Goal: Information Seeking & Learning: Learn about a topic

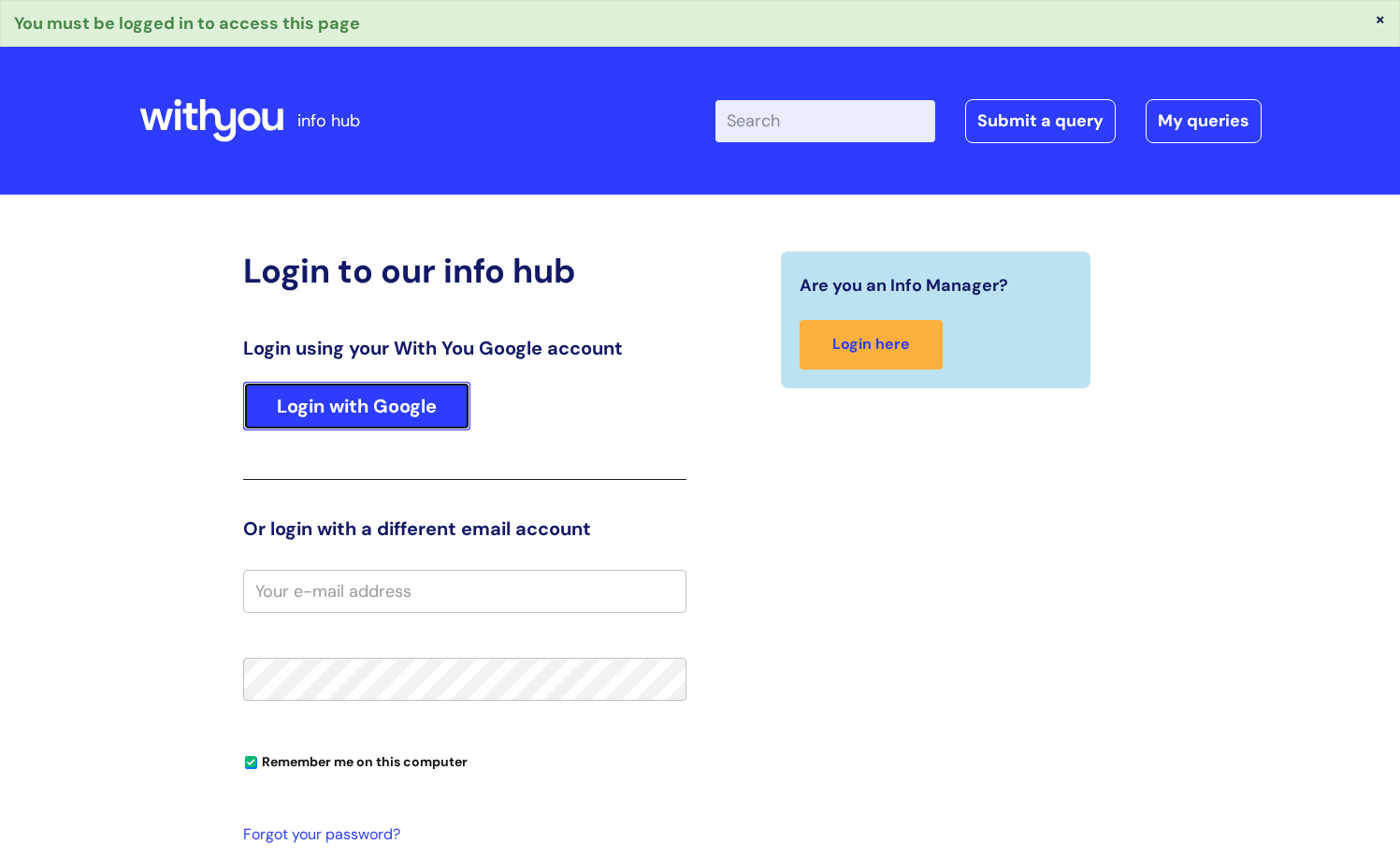
click at [412, 415] on link "Login with Google" at bounding box center [356, 406] width 227 height 49
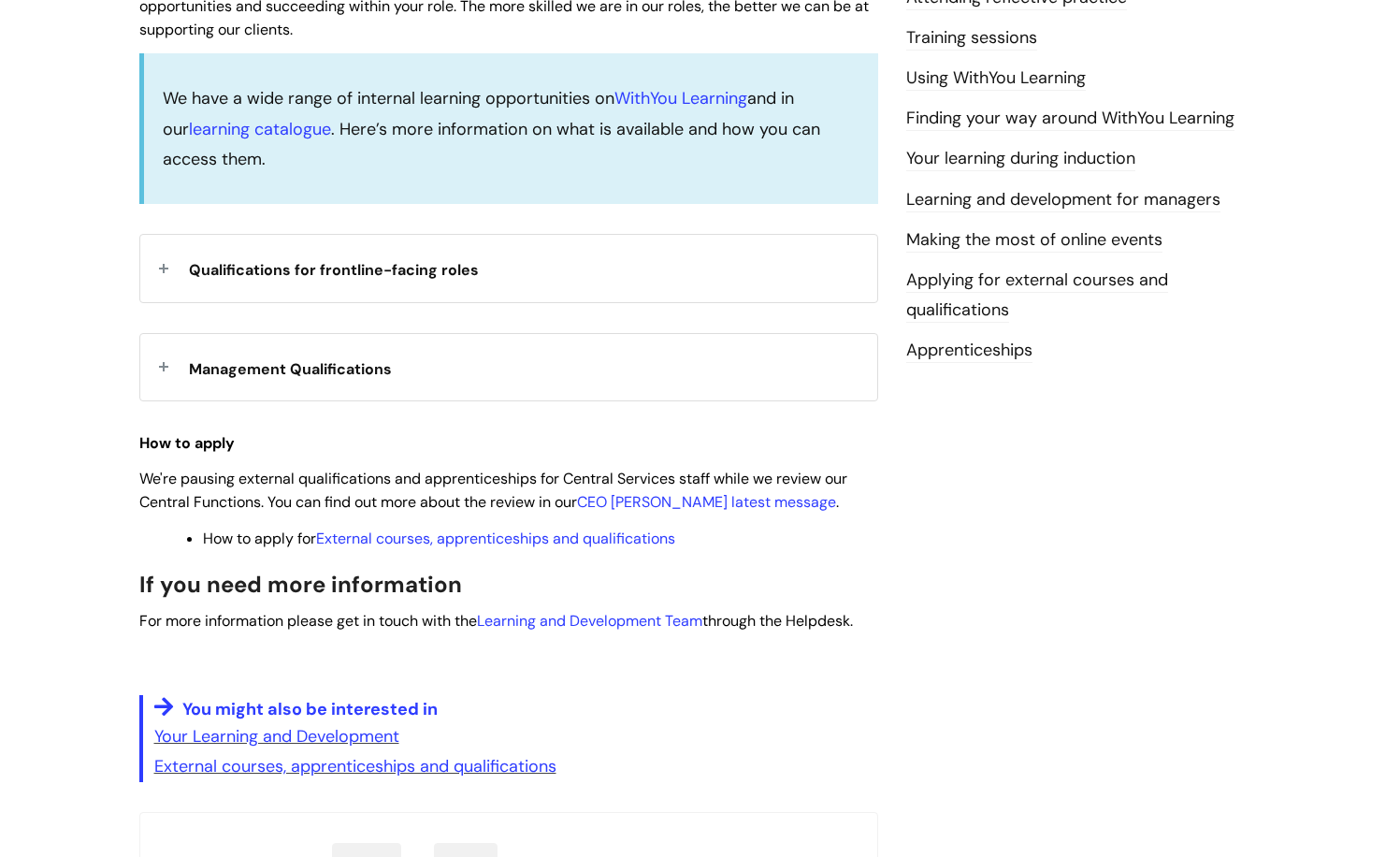
scroll to position [561, 0]
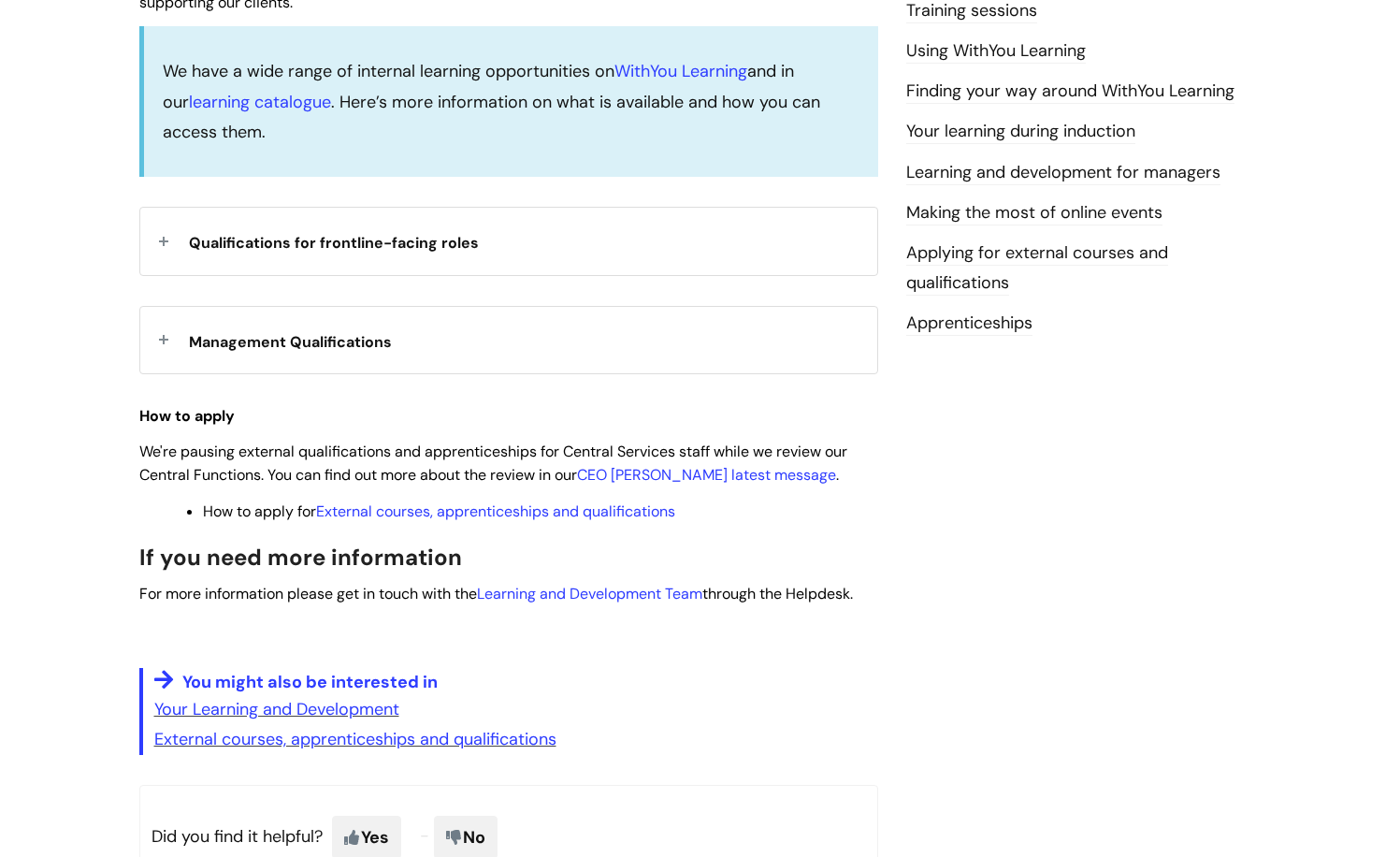
click at [330, 338] on span "Management Qualifications" at bounding box center [291, 342] width 203 height 20
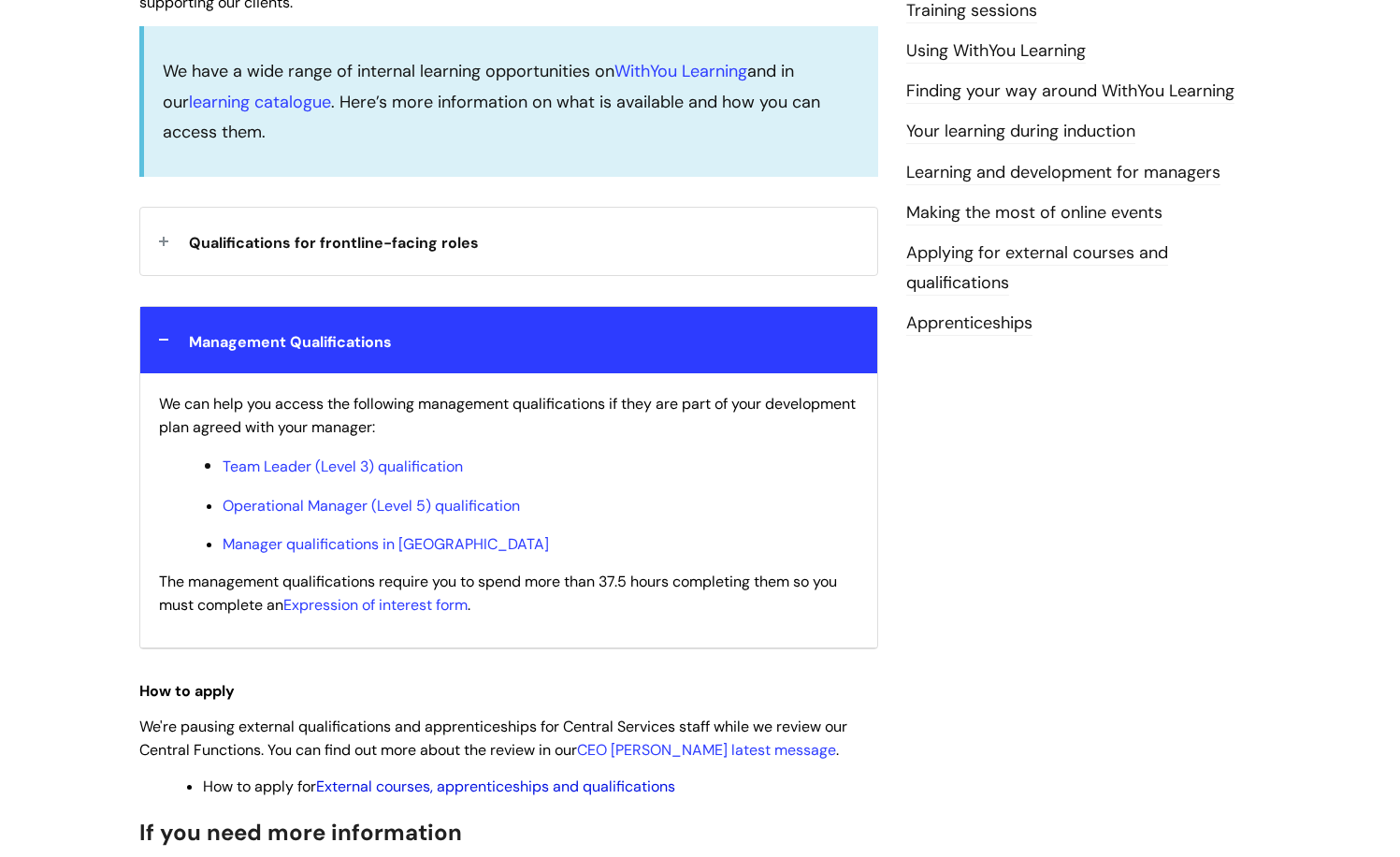
click at [444, 792] on link "External courses, apprenticeships and qualifications" at bounding box center [496, 786] width 359 height 20
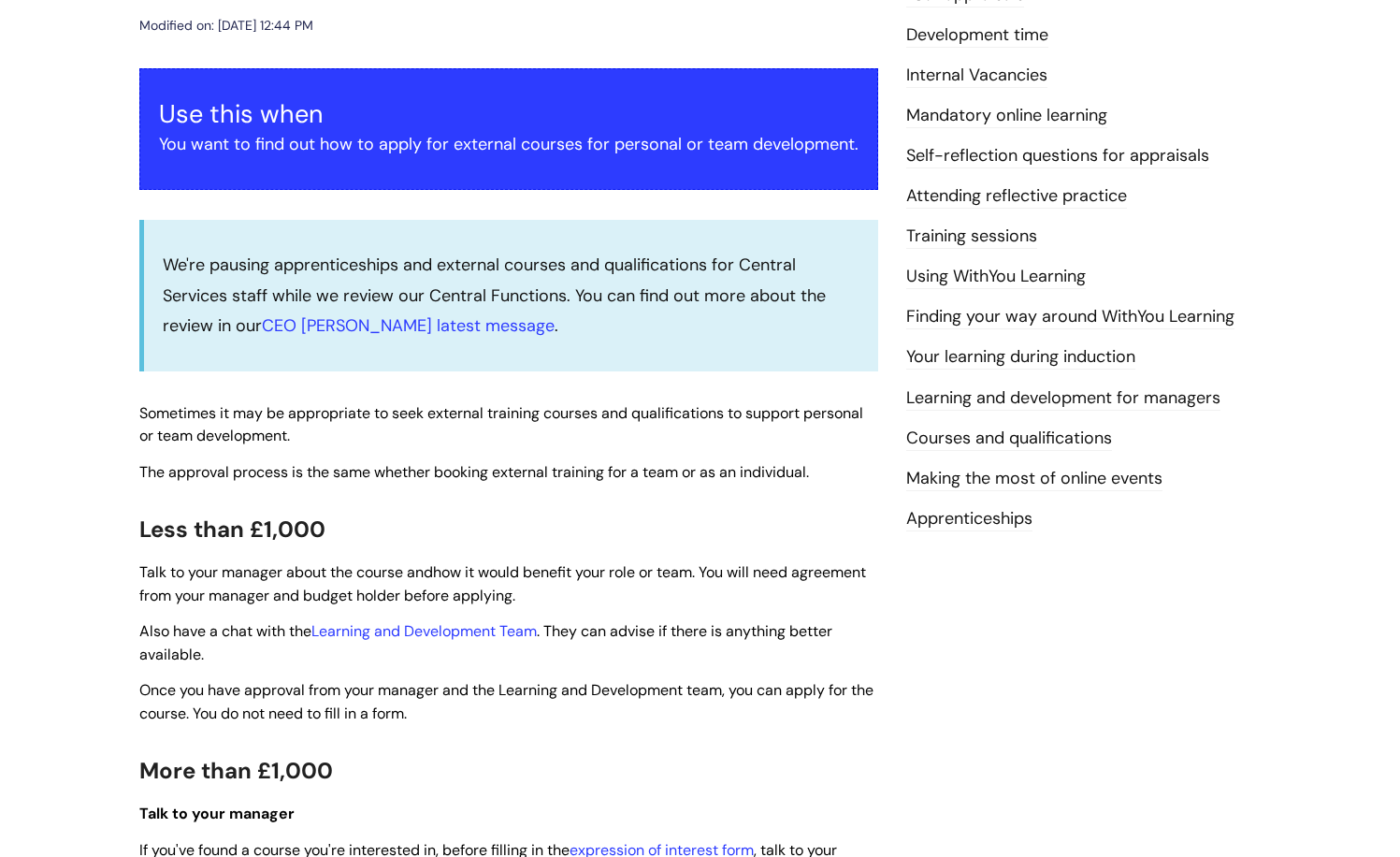
scroll to position [94, 0]
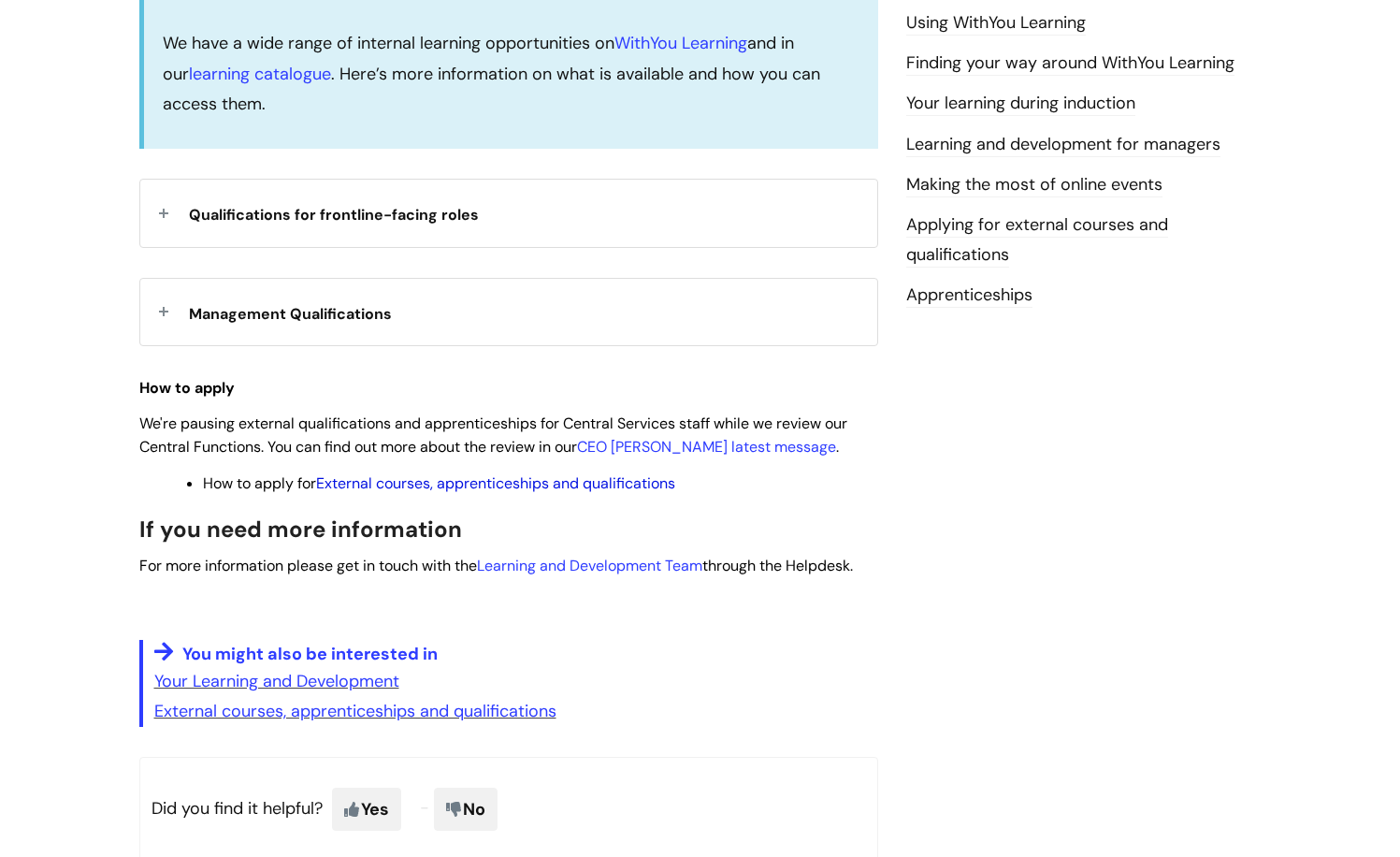
scroll to position [441, 0]
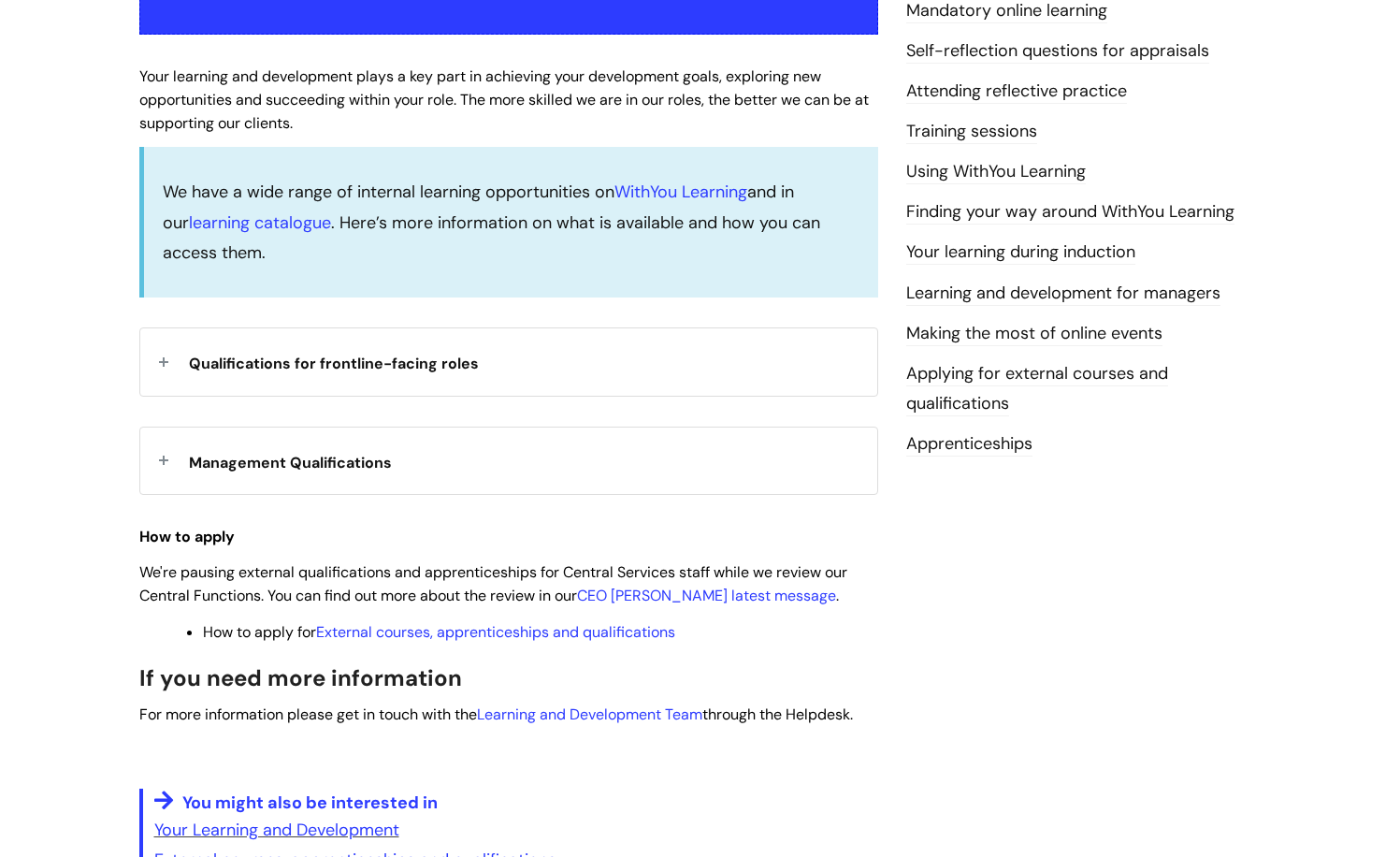
click at [303, 462] on span "Management Qualifications" at bounding box center [291, 463] width 203 height 20
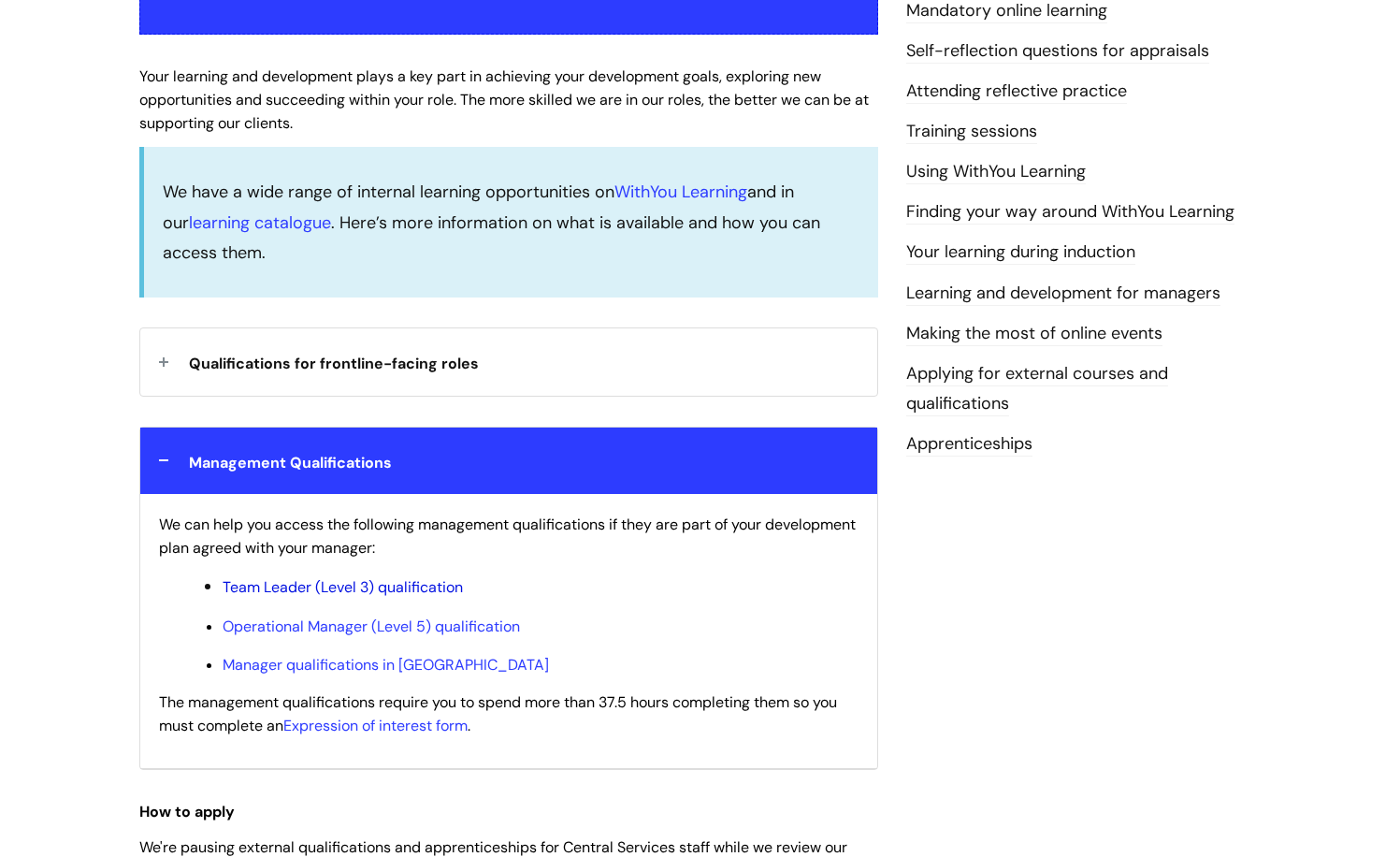
click at [310, 585] on link "Team Leader (Level 3) qualification" at bounding box center [343, 587] width 241 height 20
click at [275, 591] on link "Team Leader (Level 3) qualification" at bounding box center [343, 587] width 241 height 20
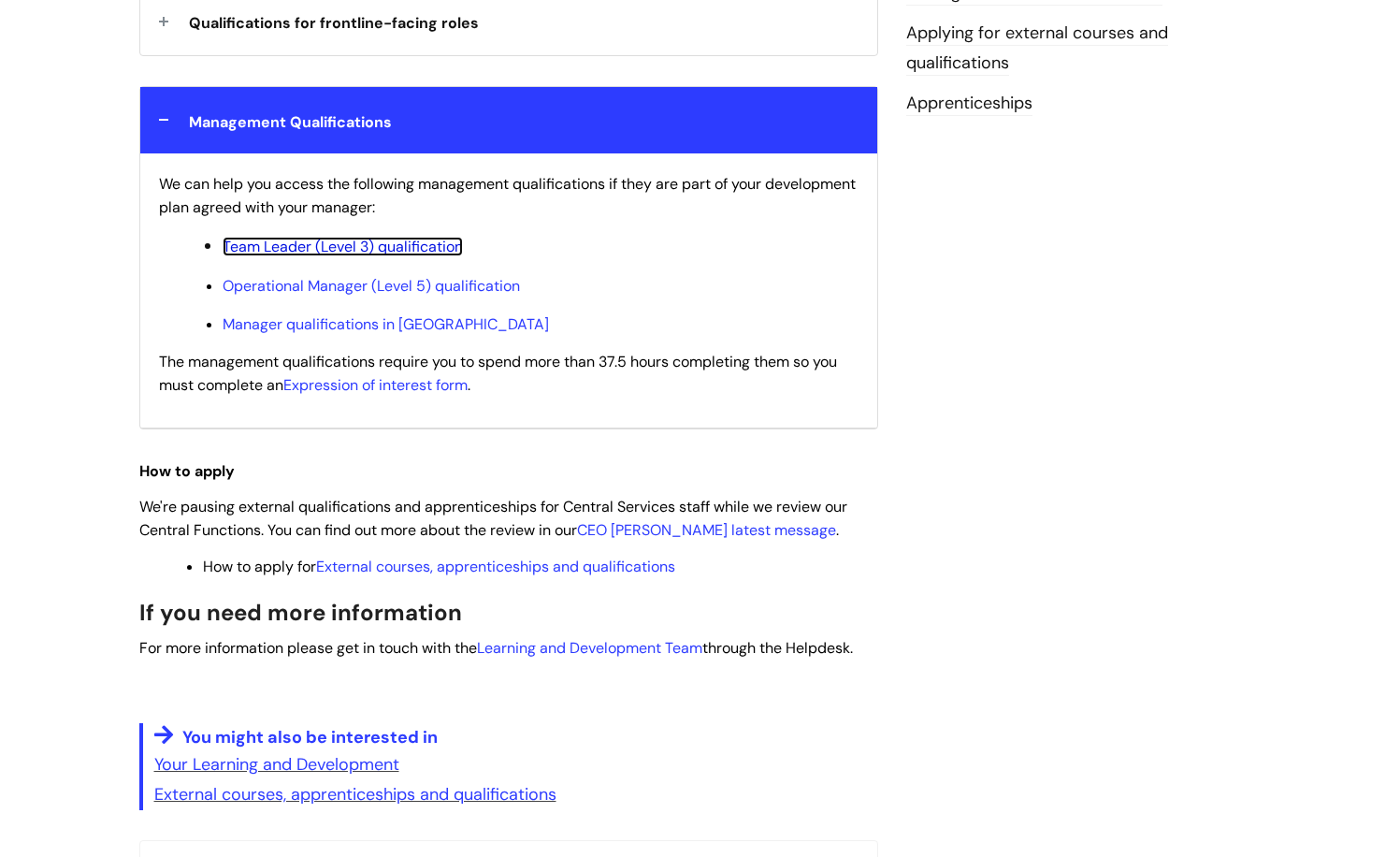
scroll to position [815, 0]
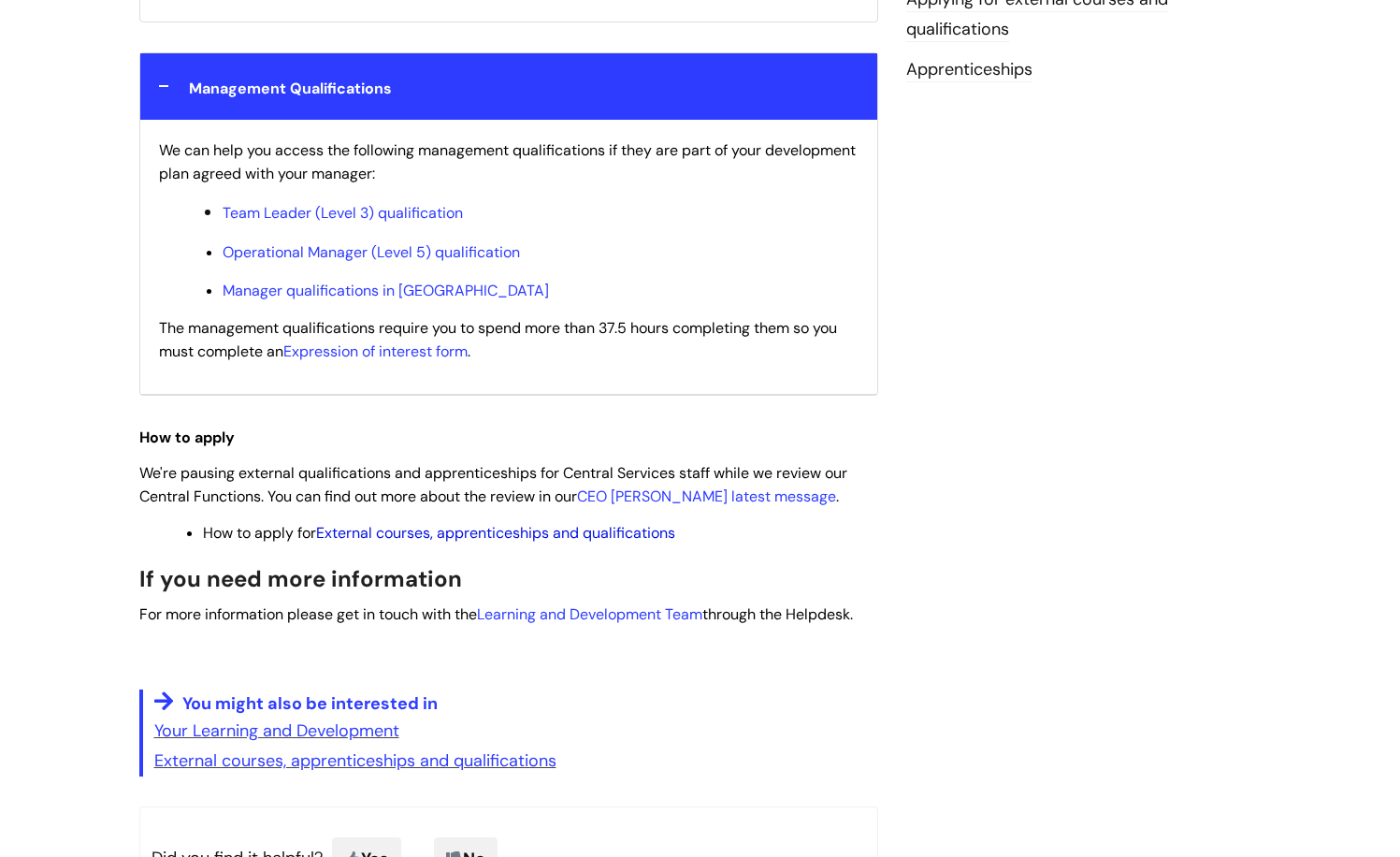
click at [433, 529] on link "External courses, apprenticeships and qualifications" at bounding box center [496, 533] width 359 height 20
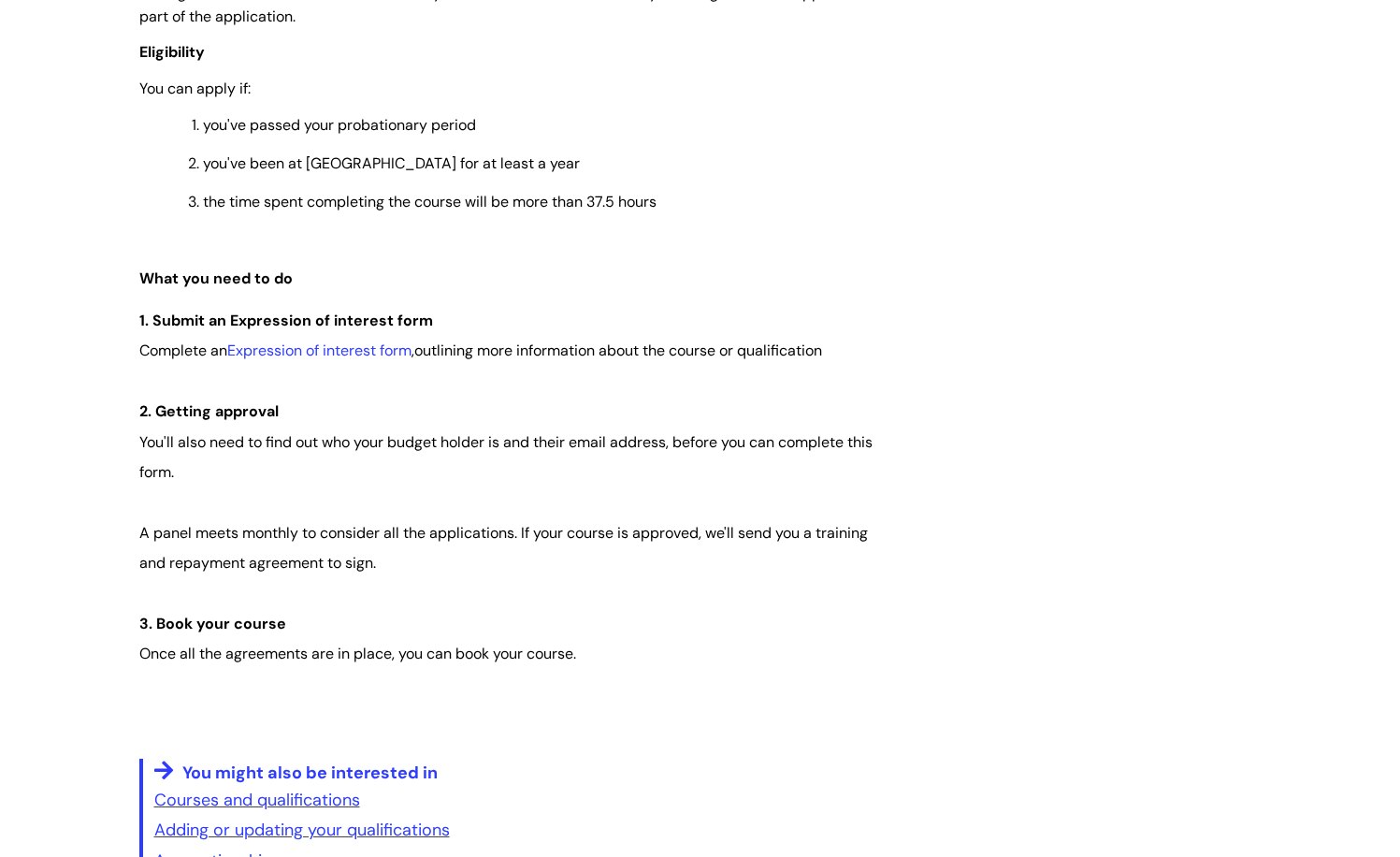
scroll to position [1216, 0]
